Goal: Check status: Check status

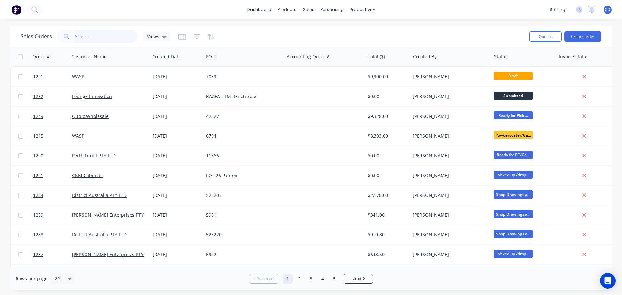
click at [105, 37] on input "text" at bounding box center [106, 36] width 63 height 13
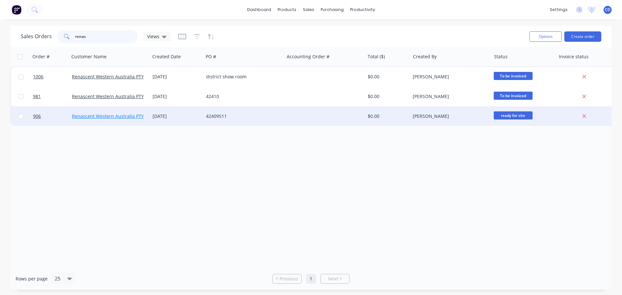
type input "renas"
click at [137, 116] on link "Renascent Western Australia PTY LTD" at bounding box center [112, 116] width 81 height 6
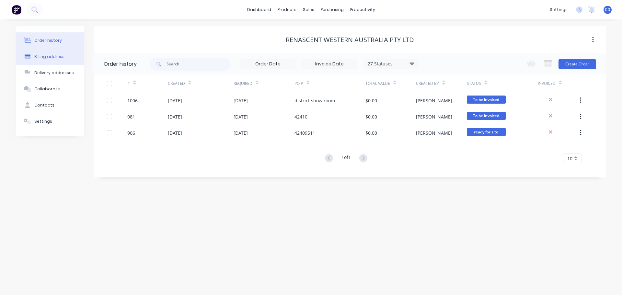
click at [55, 53] on button "Billing address" at bounding box center [50, 57] width 68 height 16
select select "AU"
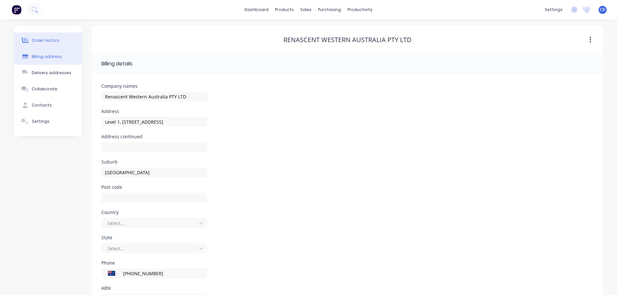
click at [53, 40] on div "Order history" at bounding box center [46, 41] width 28 height 6
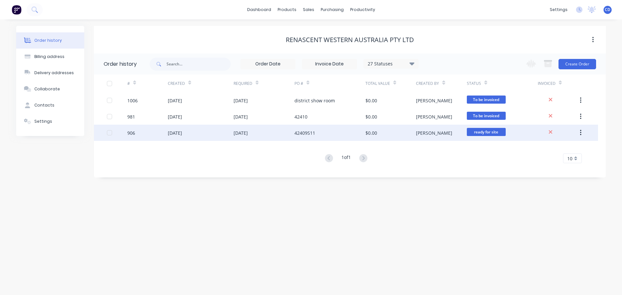
click at [276, 133] on div "[DATE]" at bounding box center [264, 133] width 61 height 16
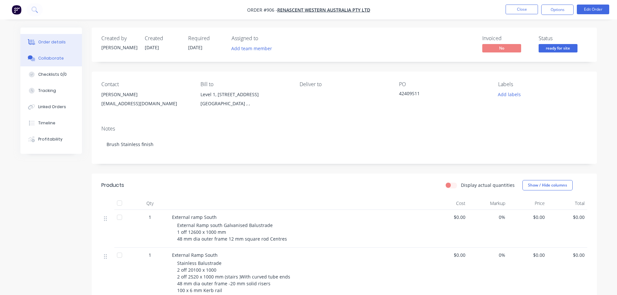
click at [56, 56] on div "Collaborate" at bounding box center [51, 58] width 26 height 6
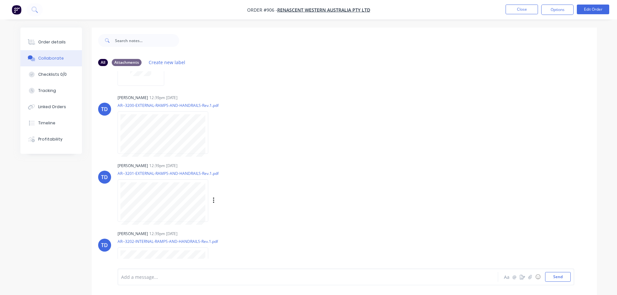
scroll to position [426, 0]
